Goal: Transaction & Acquisition: Book appointment/travel/reservation

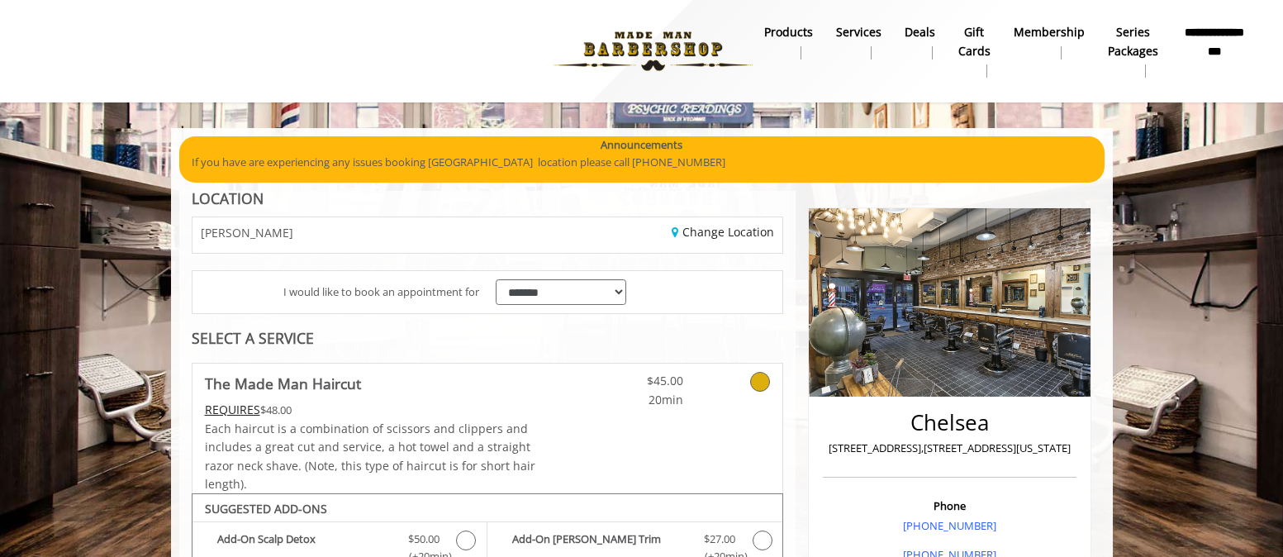
scroll to position [783, 0]
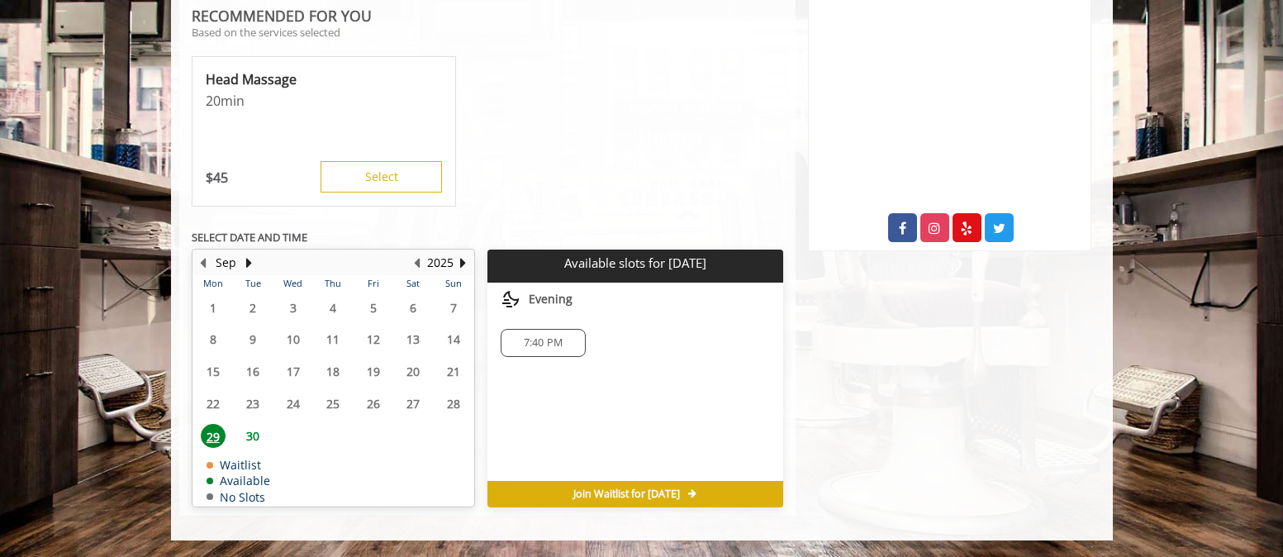
click at [250, 438] on span "30" at bounding box center [252, 436] width 25 height 24
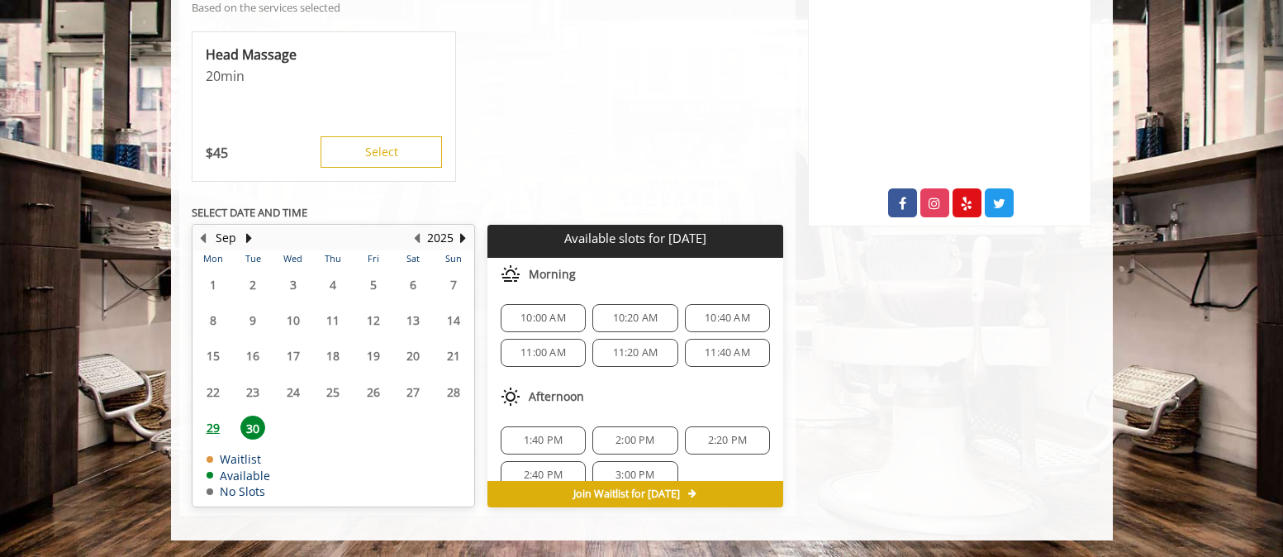
scroll to position [21, 0]
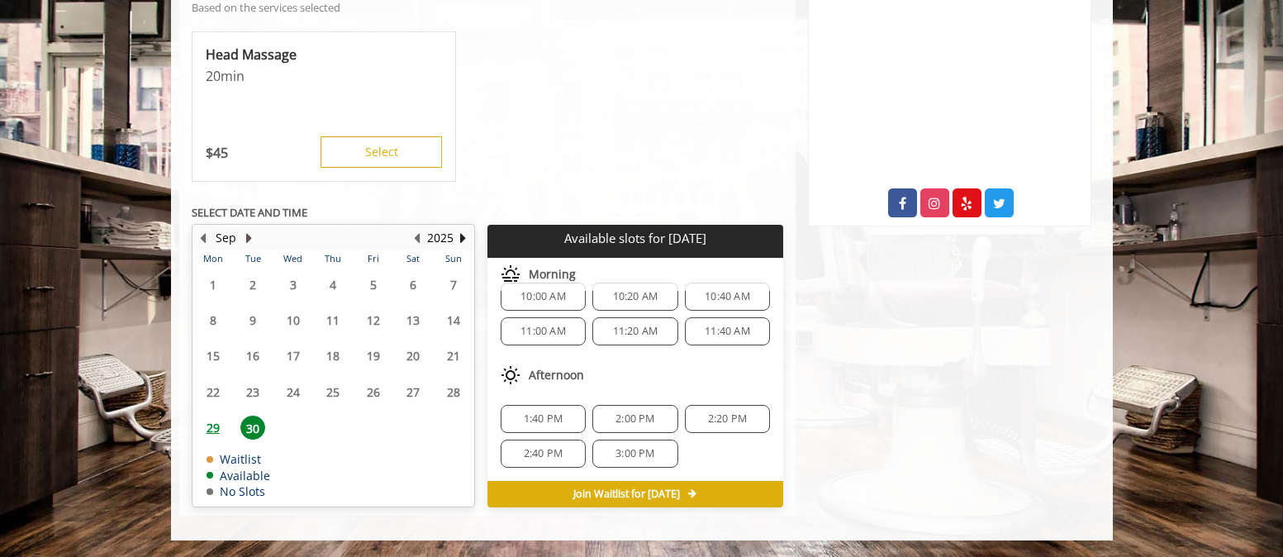
click at [246, 240] on button "Next Month" at bounding box center [249, 238] width 13 height 18
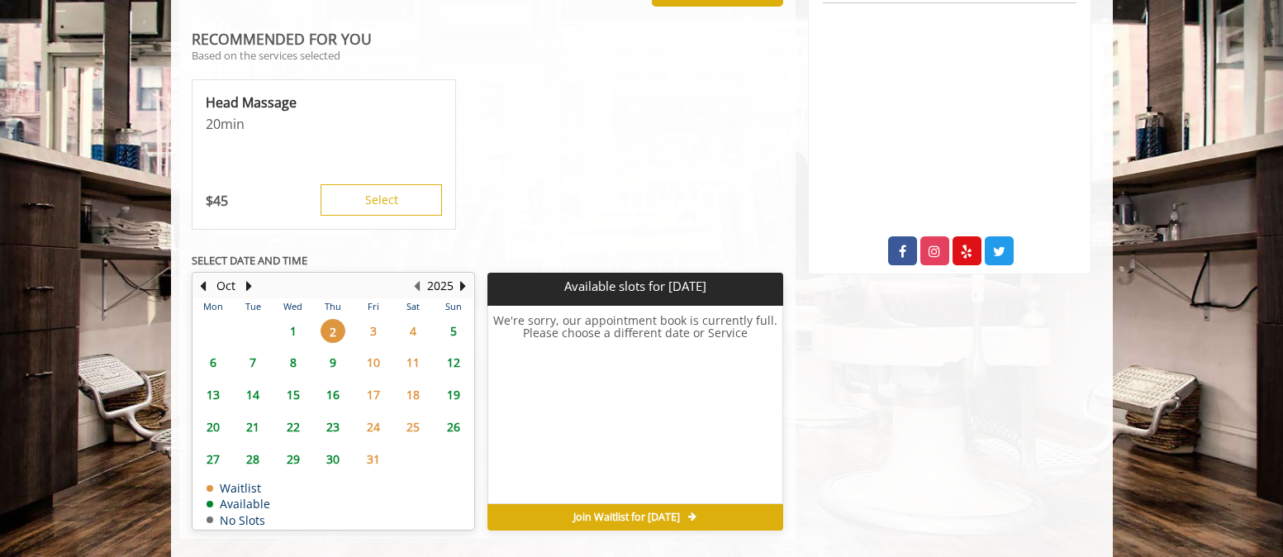
scroll to position [783, 0]
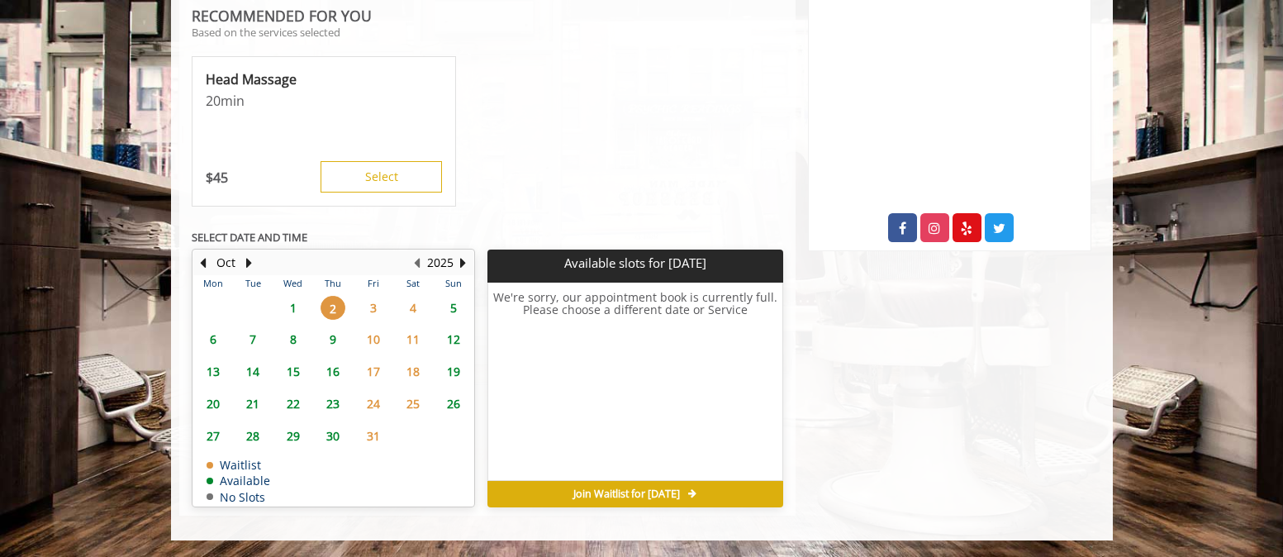
click at [283, 316] on span "1" at bounding box center [293, 308] width 25 height 24
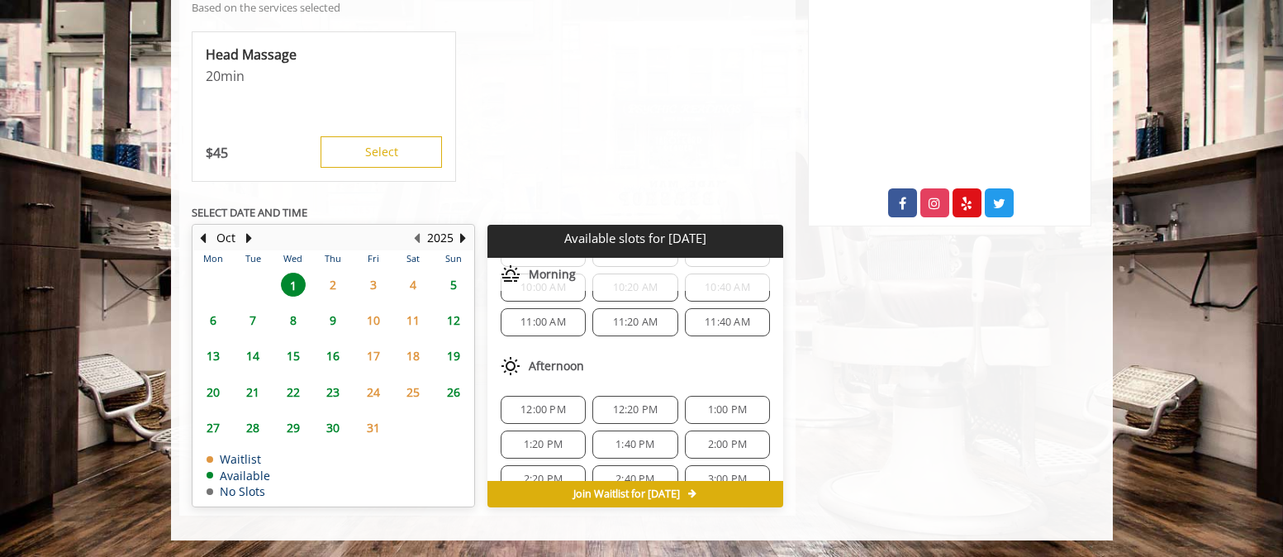
scroll to position [126, 0]
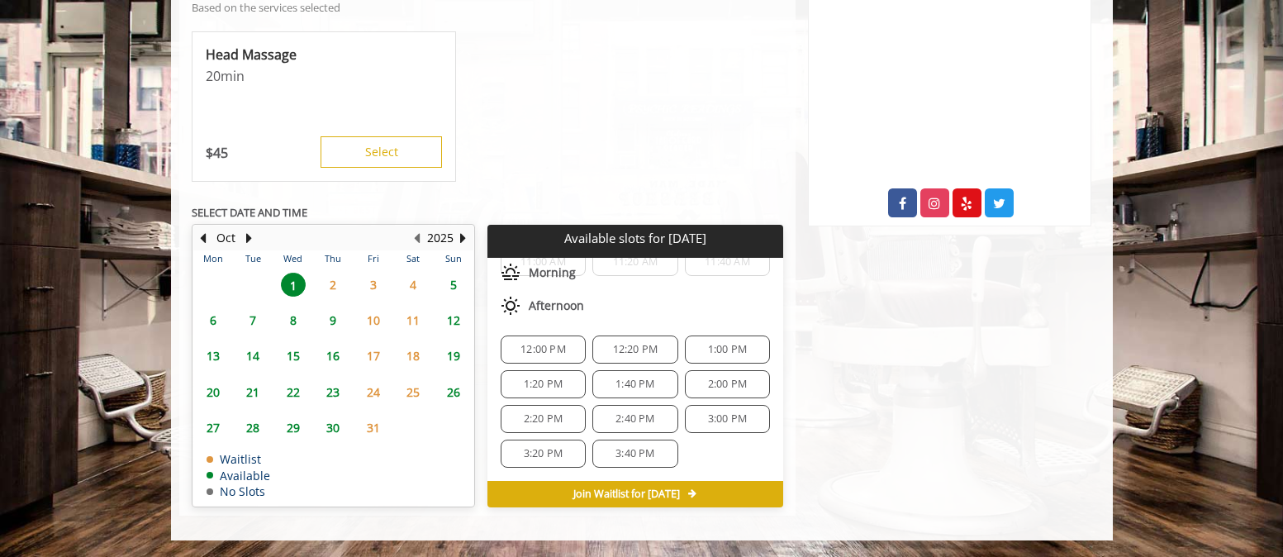
click at [455, 284] on span "5" at bounding box center [453, 285] width 25 height 24
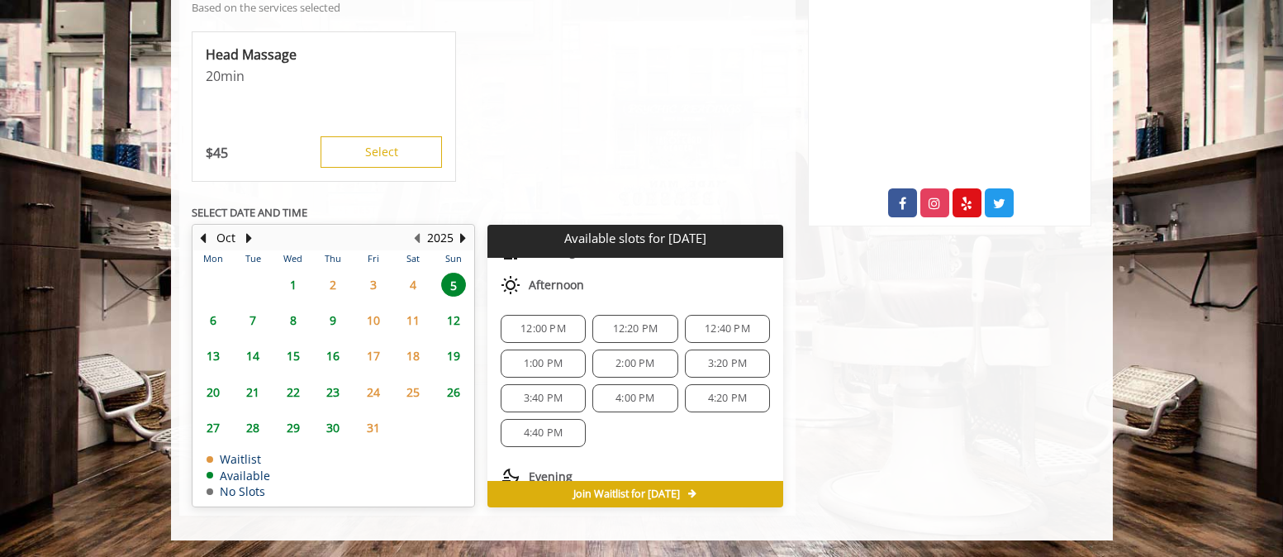
scroll to position [213, 0]
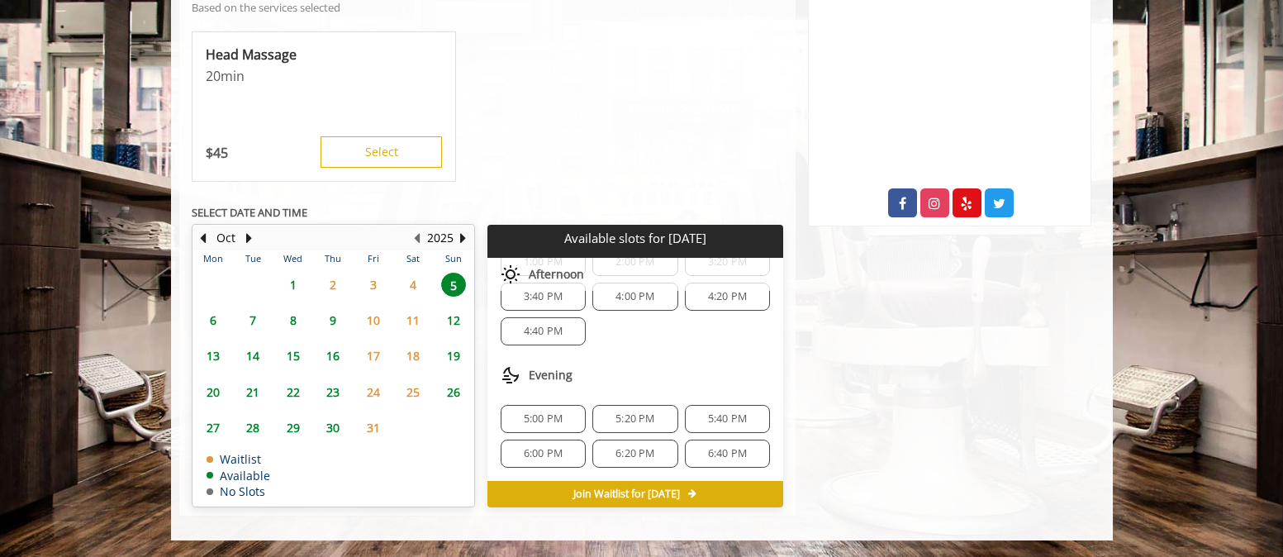
click at [212, 319] on span "6" at bounding box center [213, 320] width 25 height 24
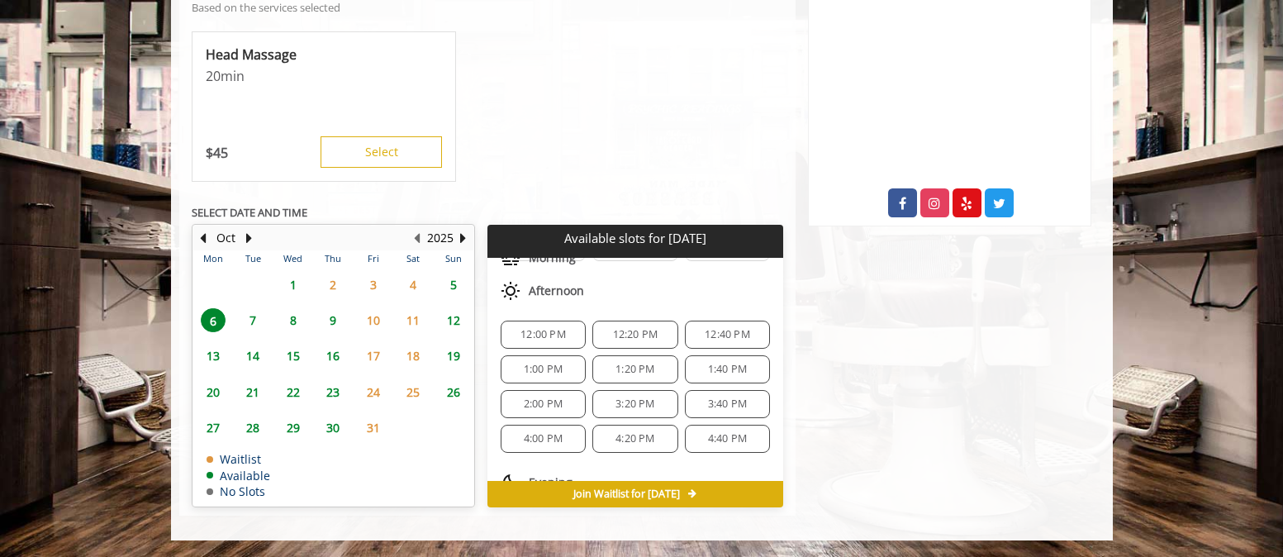
scroll to position [283, 0]
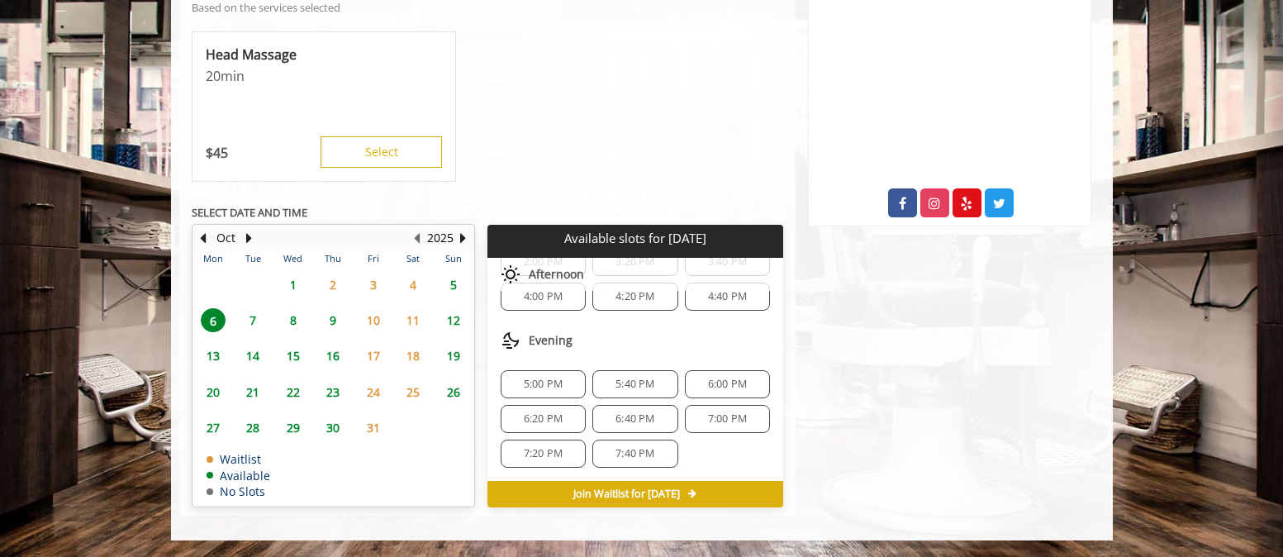
click at [290, 292] on span "1" at bounding box center [293, 285] width 25 height 24
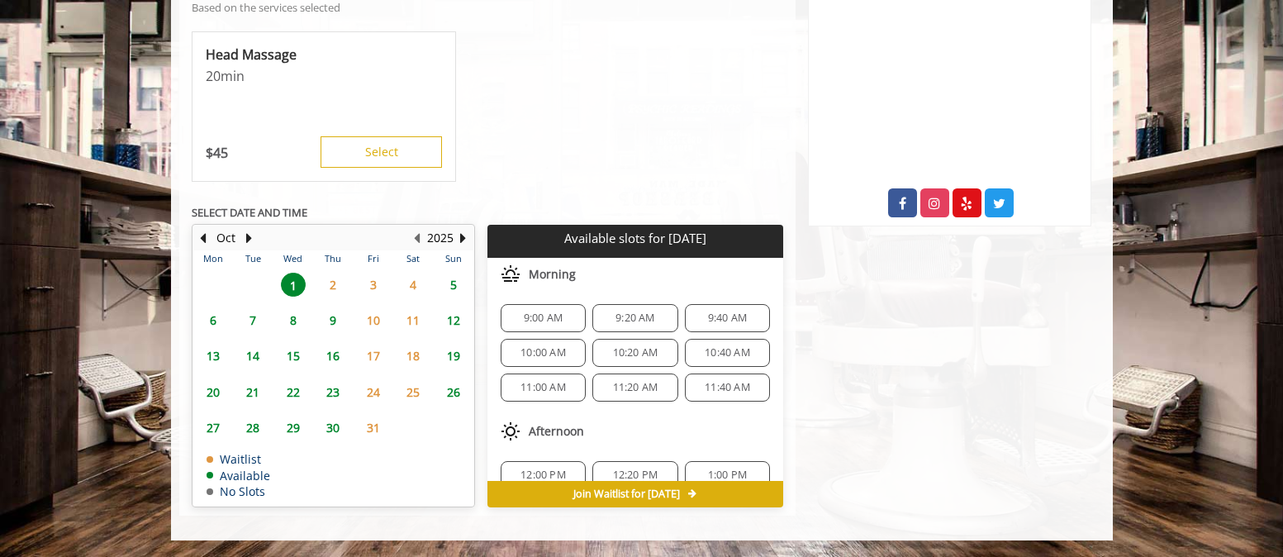
scroll to position [126, 0]
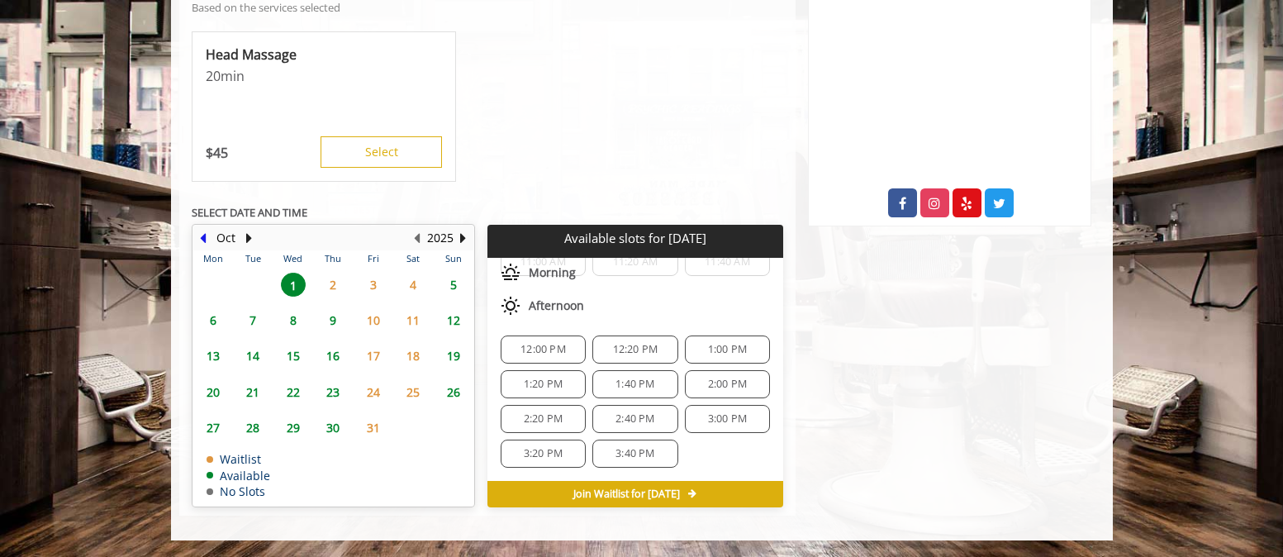
click at [202, 237] on button "Previous Month" at bounding box center [203, 238] width 13 height 18
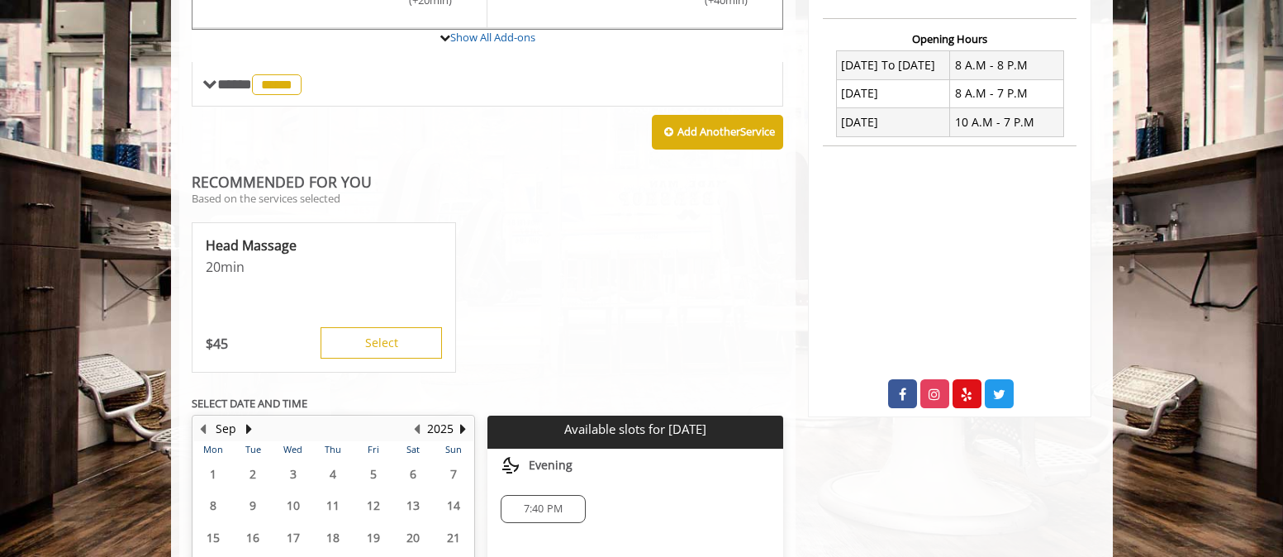
scroll to position [783, 0]
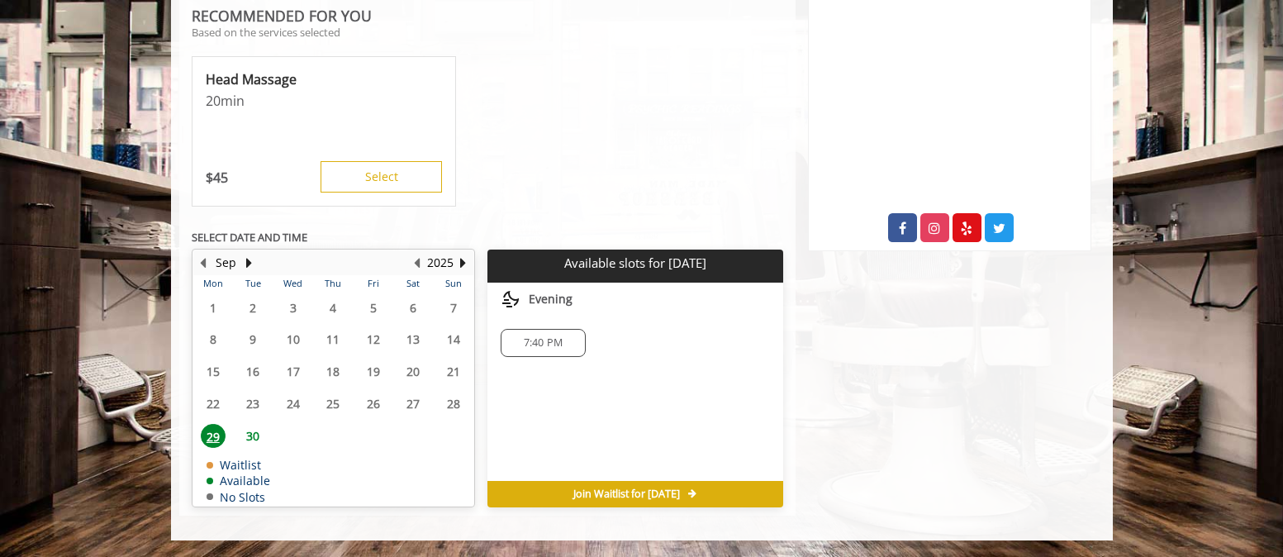
click at [249, 436] on span "30" at bounding box center [252, 436] width 25 height 24
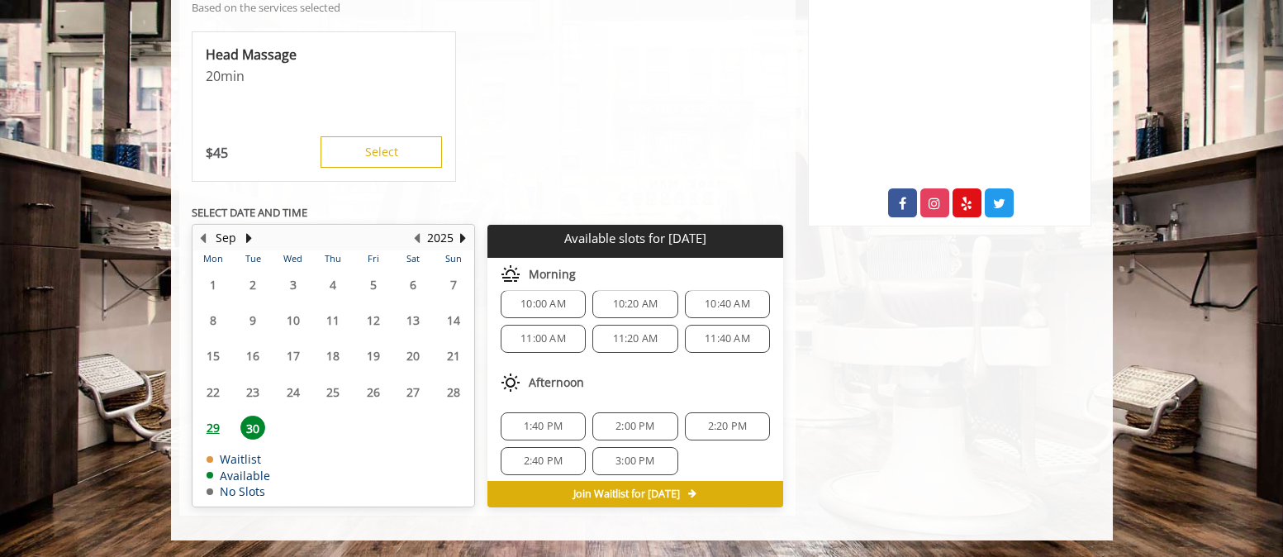
scroll to position [21, 0]
click at [250, 236] on button "Next Month" at bounding box center [249, 238] width 13 height 18
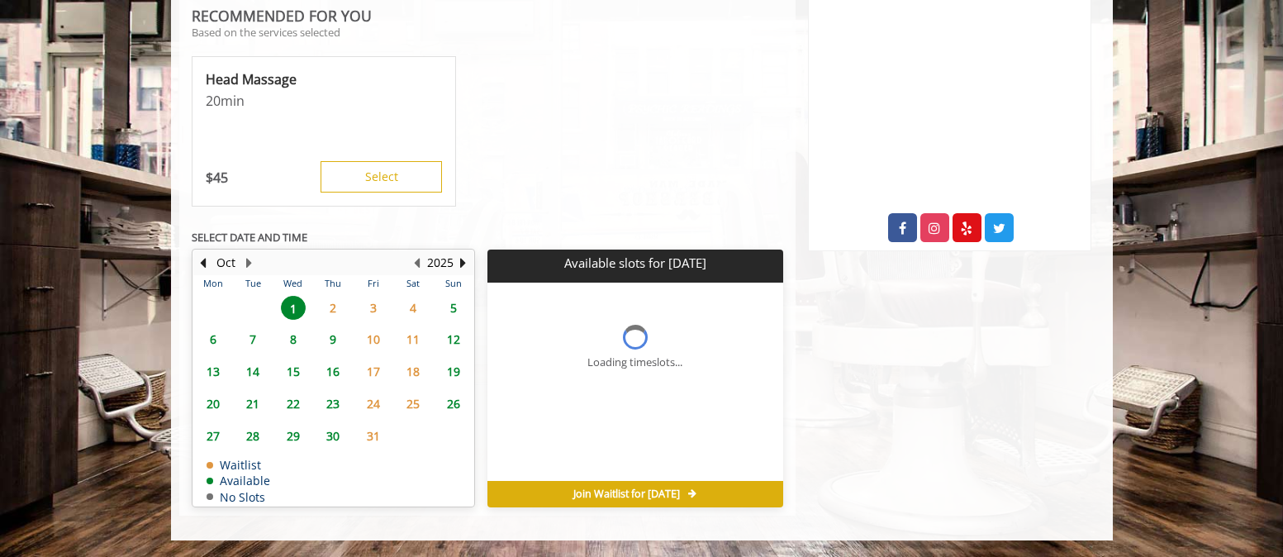
scroll to position [0, 0]
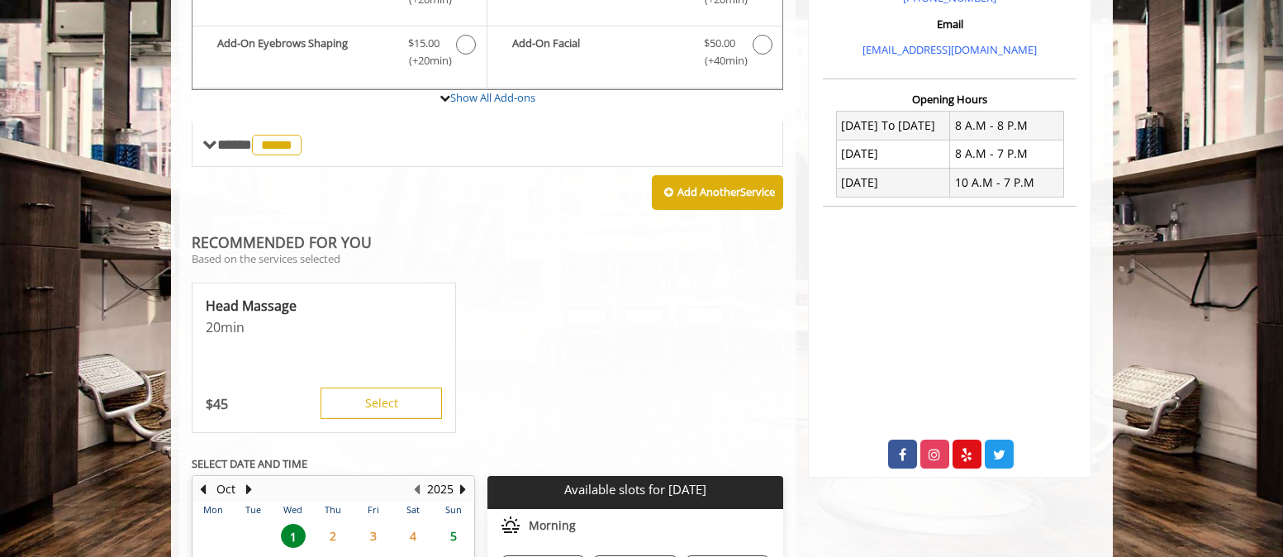
click at [214, 322] on div "RECOMMENDED FOR YOU Based on the services selected Head Massage 20 min $ 45 Sel…" at bounding box center [488, 338] width 592 height 207
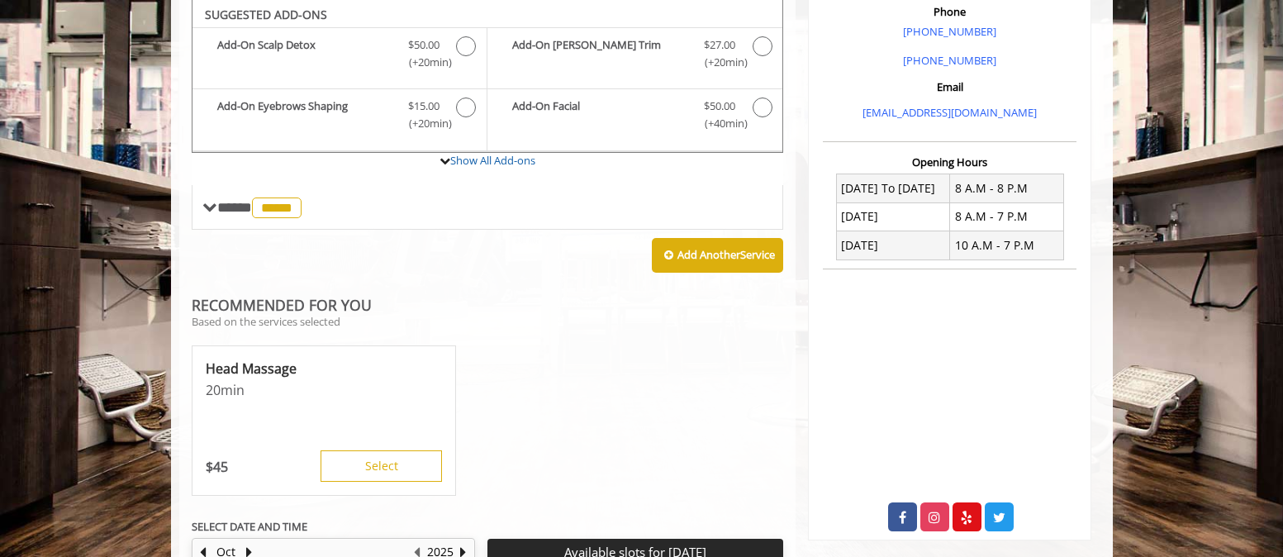
click at [511, 268] on div "Add Another Service" at bounding box center [488, 255] width 592 height 51
